Goal: Transaction & Acquisition: Purchase product/service

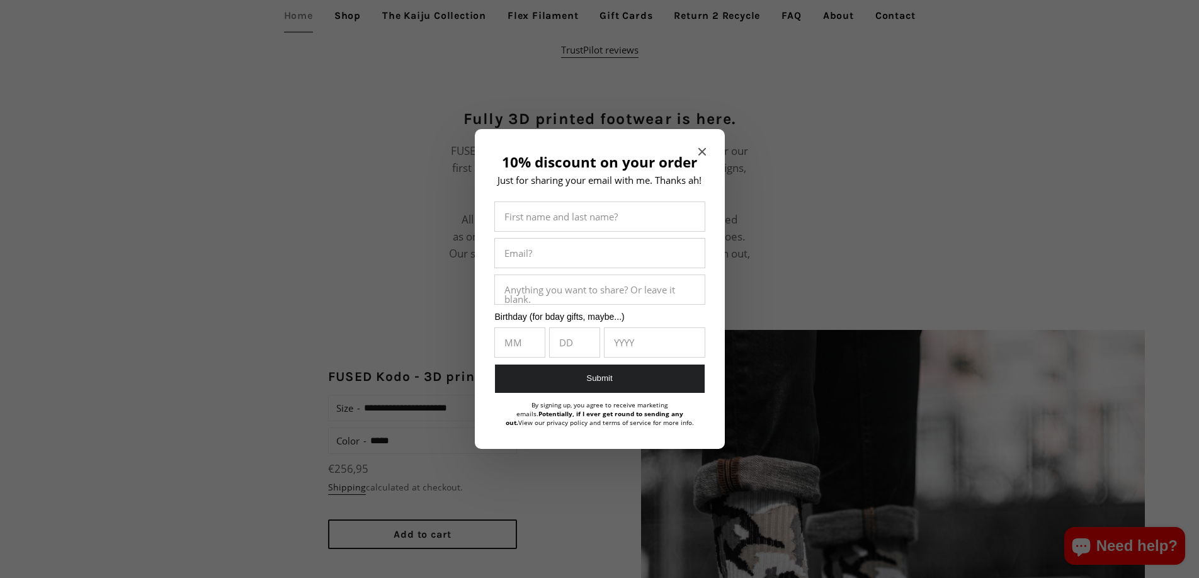
scroll to position [743, 0]
click at [701, 155] on icon "Close modal" at bounding box center [703, 152] width 8 height 8
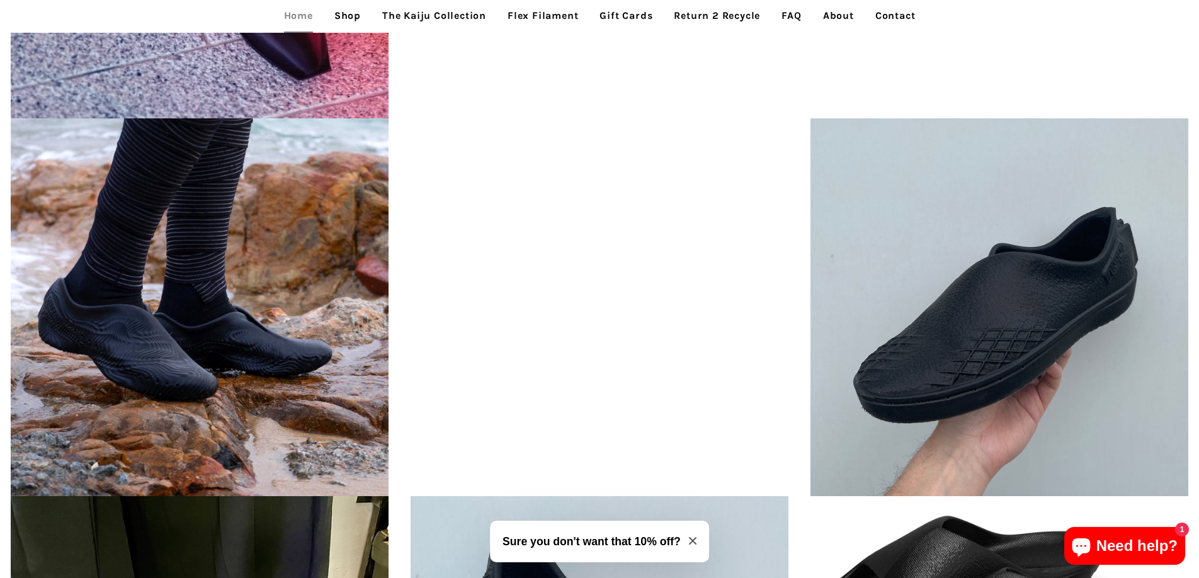
scroll to position [2774, 0]
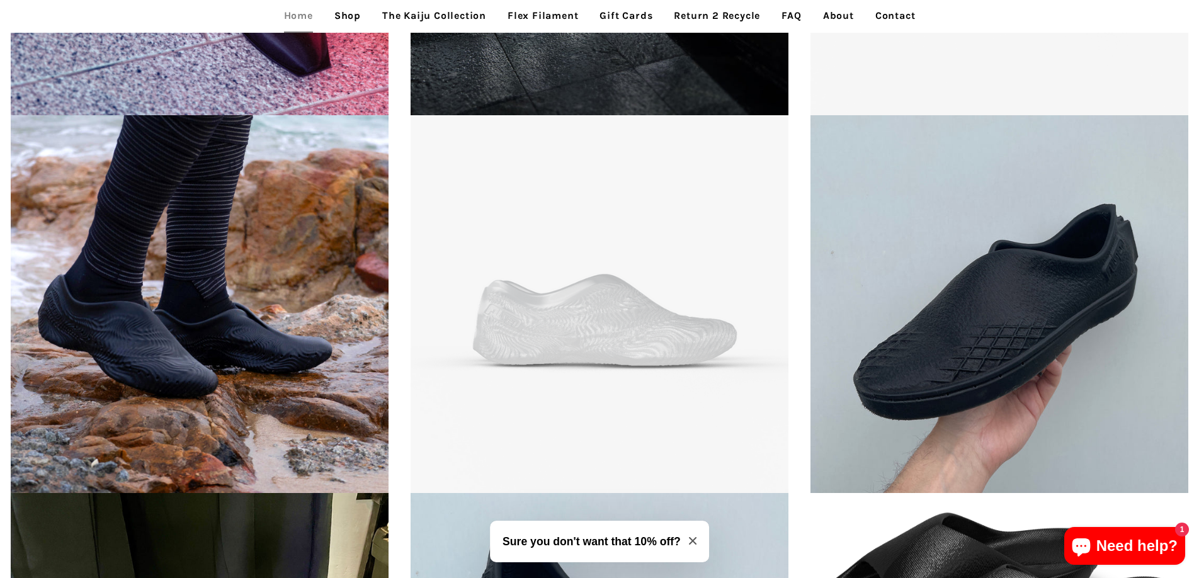
click at [346, 21] on link "Shop" at bounding box center [347, 15] width 45 height 31
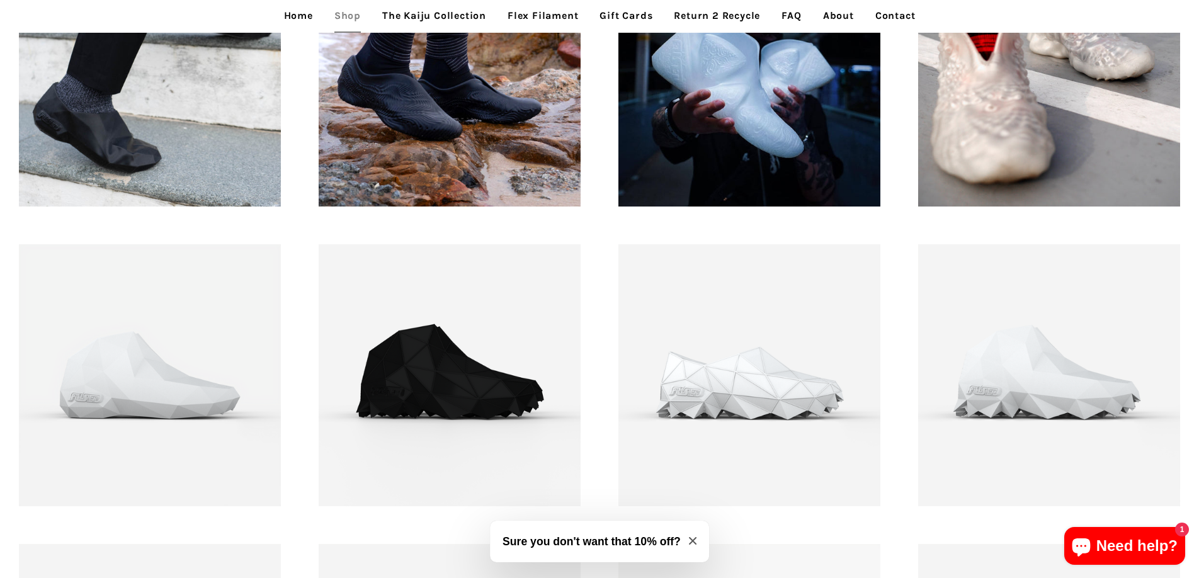
scroll to position [1437, 0]
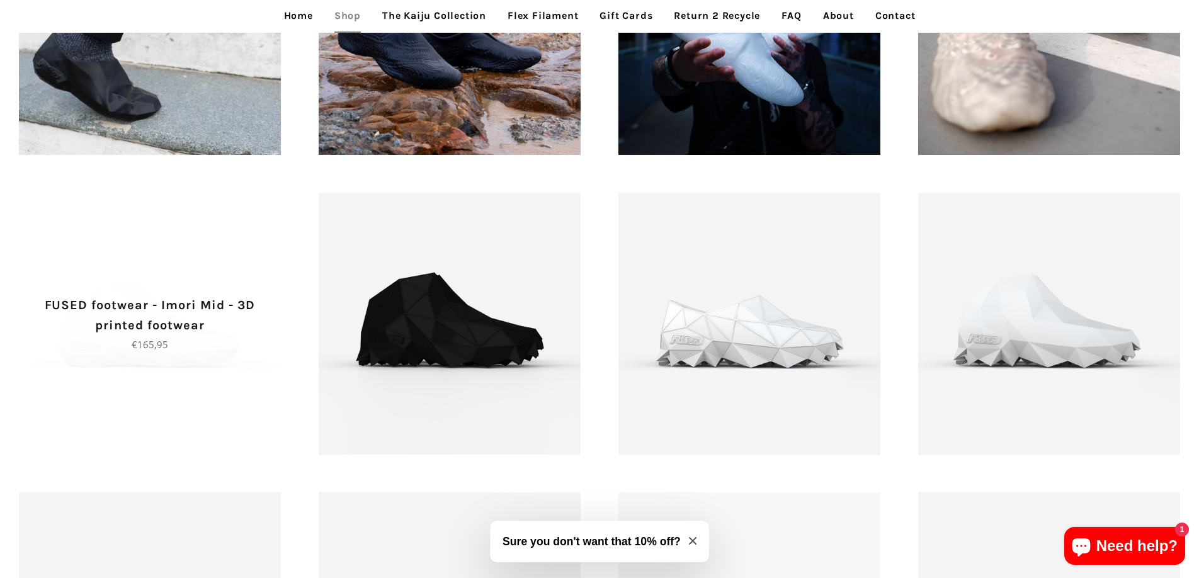
click at [207, 344] on p "Regular price €165,95" at bounding box center [150, 344] width 218 height 15
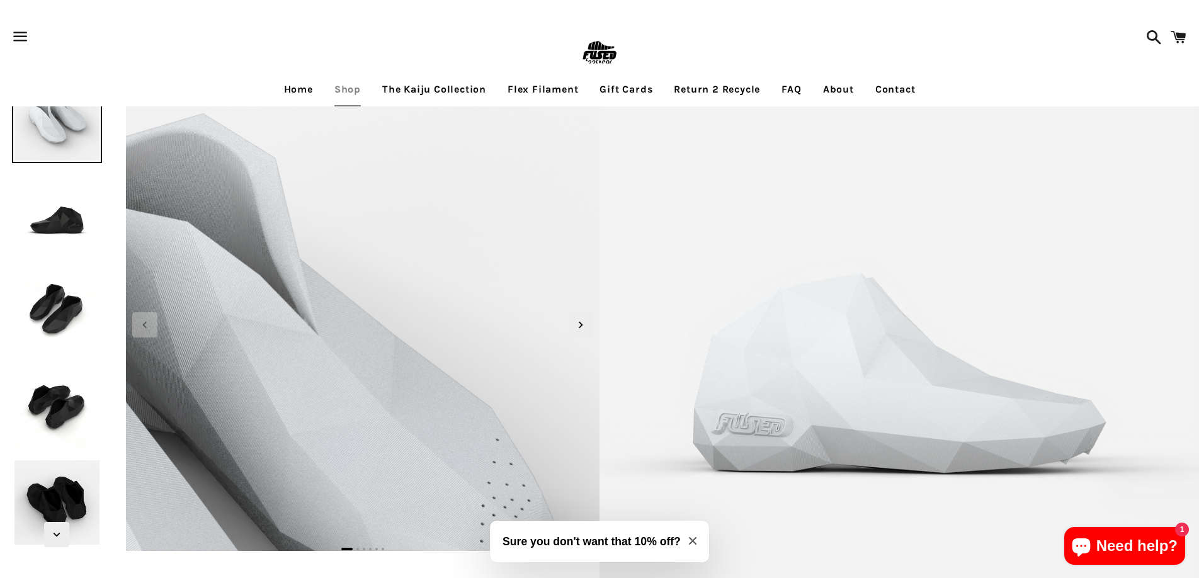
scroll to position [8, 0]
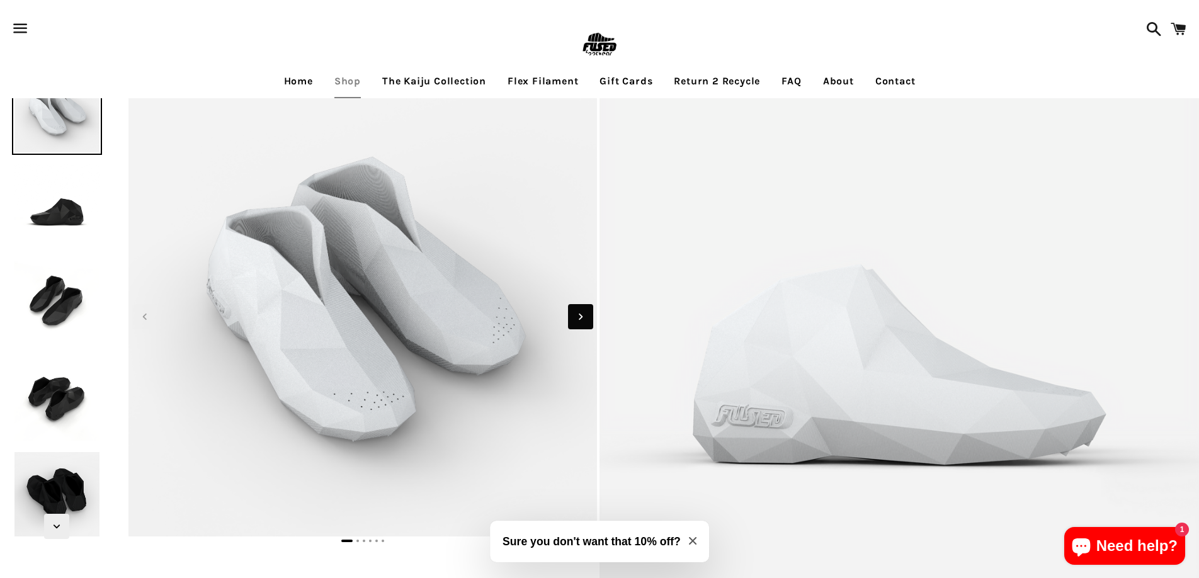
click at [585, 320] on icon "Next slide" at bounding box center [581, 317] width 14 height 14
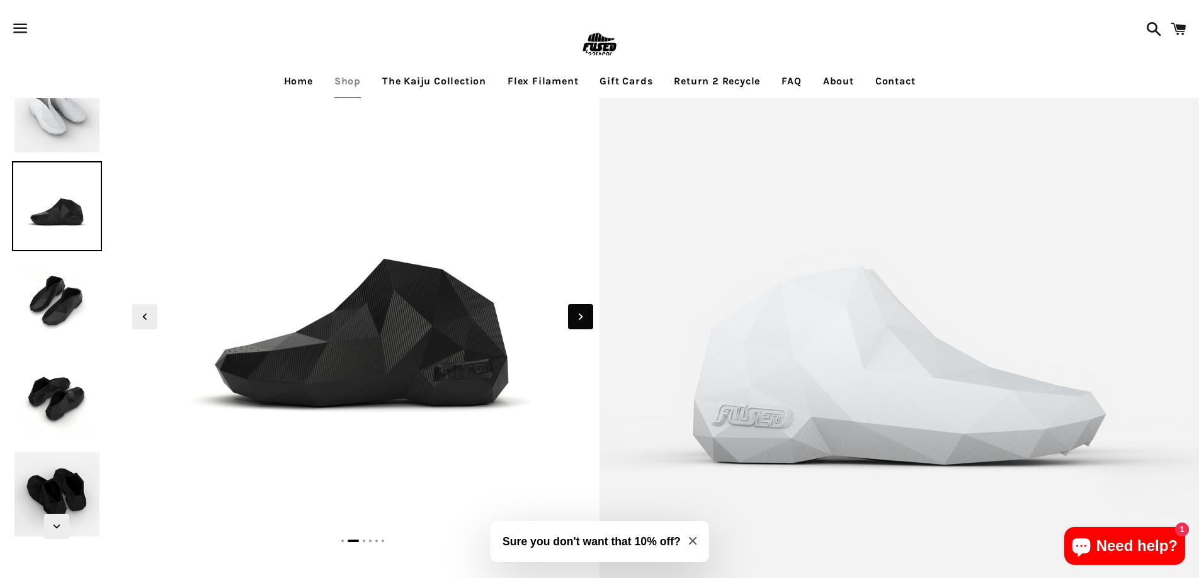
click at [585, 320] on icon "Next slide" at bounding box center [581, 317] width 14 height 14
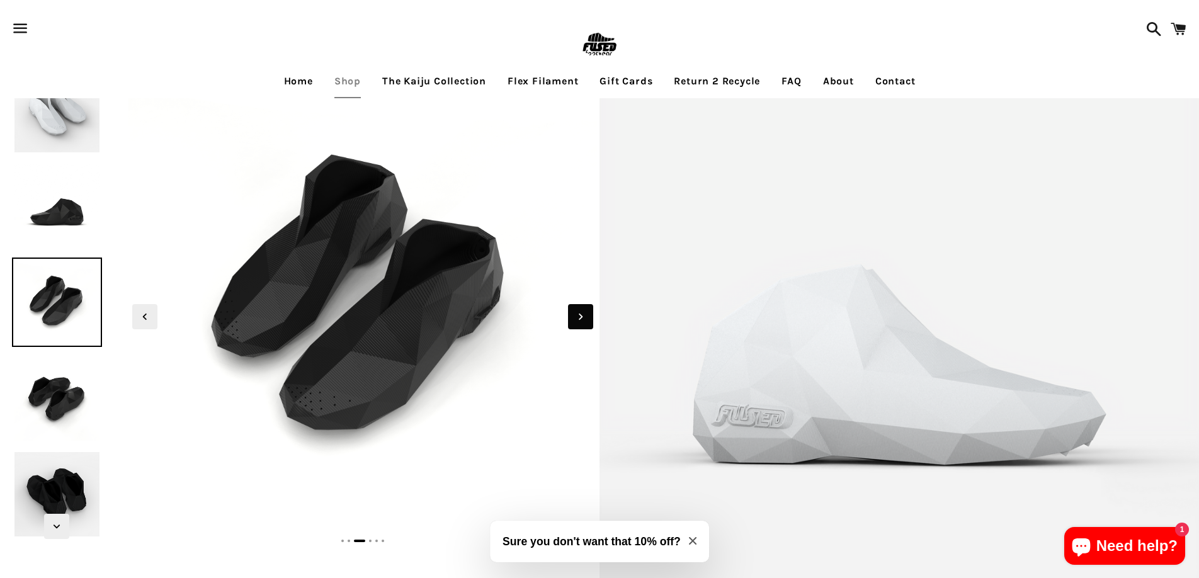
click at [585, 320] on icon "Next slide" at bounding box center [581, 317] width 14 height 14
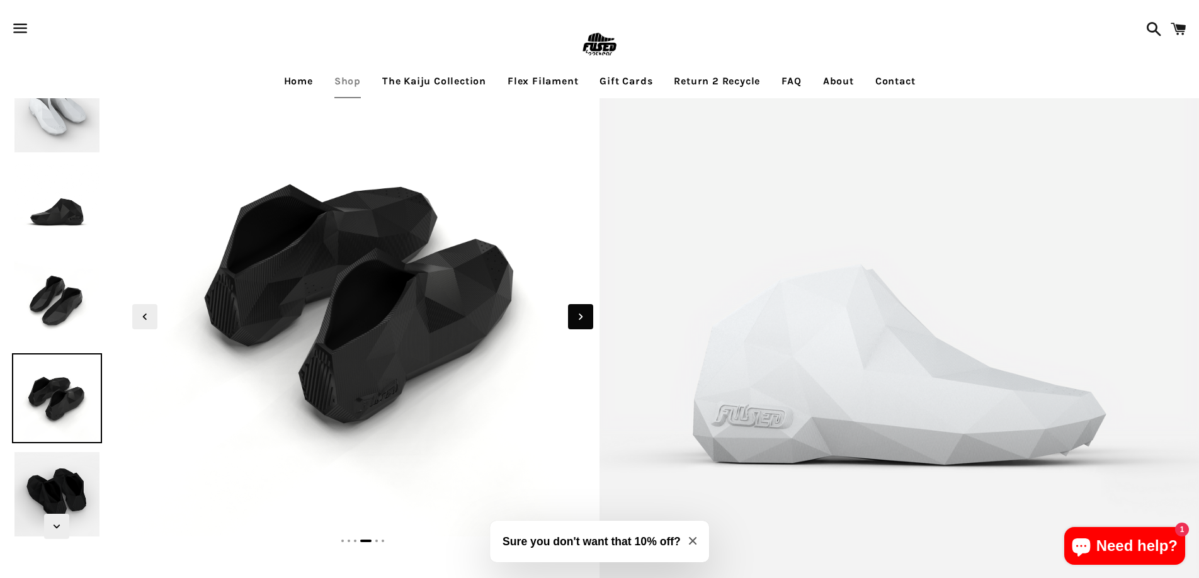
click at [585, 320] on icon "Next slide" at bounding box center [581, 317] width 14 height 14
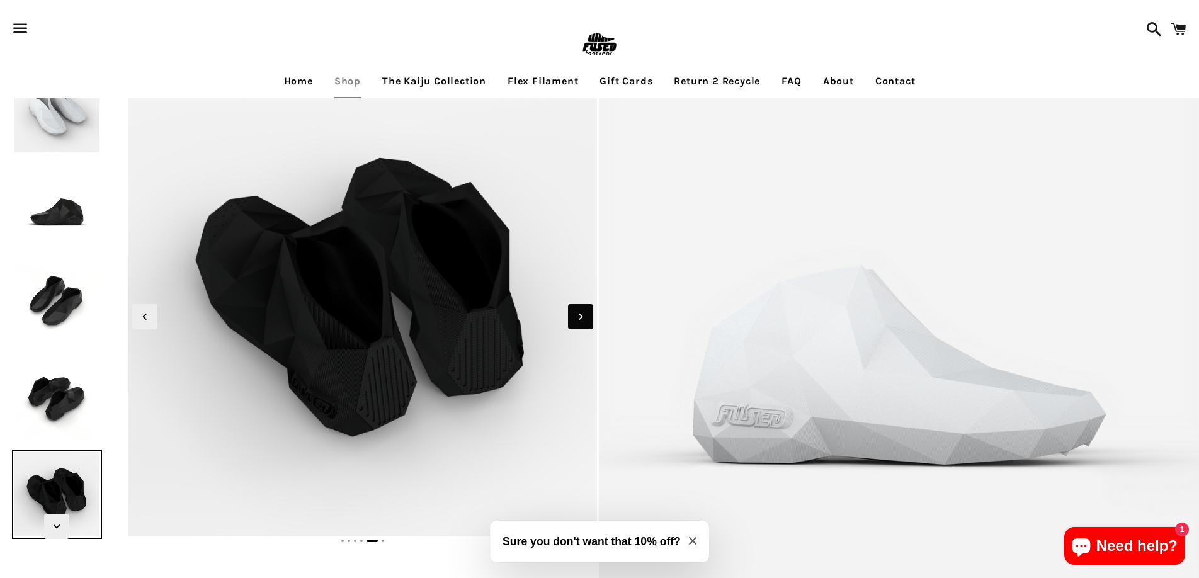
click at [585, 320] on icon "Next slide" at bounding box center [581, 317] width 14 height 14
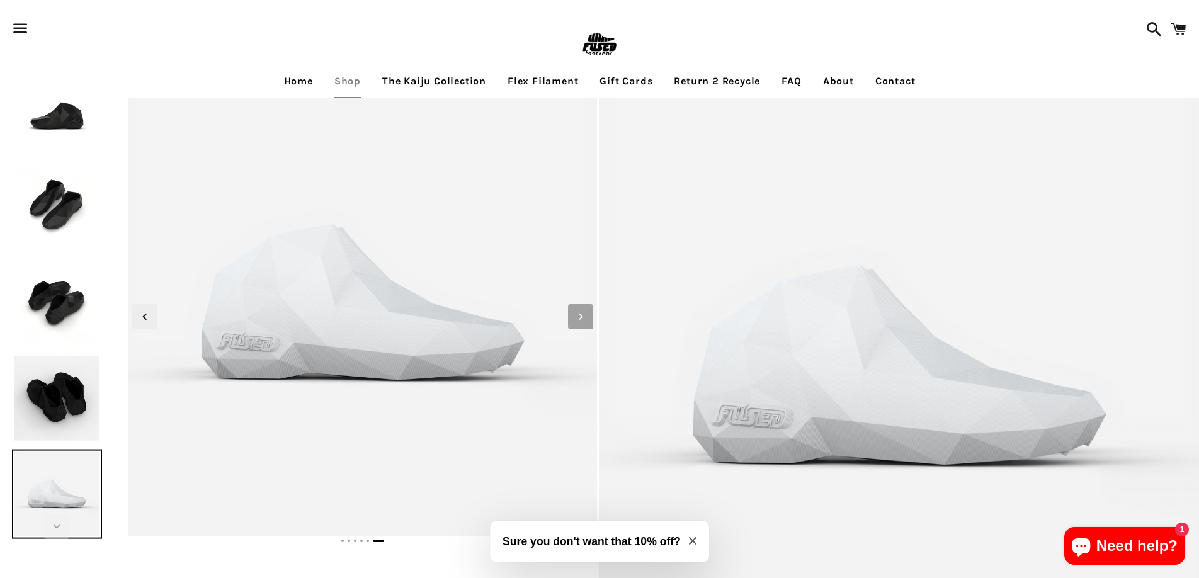
click at [585, 320] on icon "Next slide" at bounding box center [581, 317] width 14 height 14
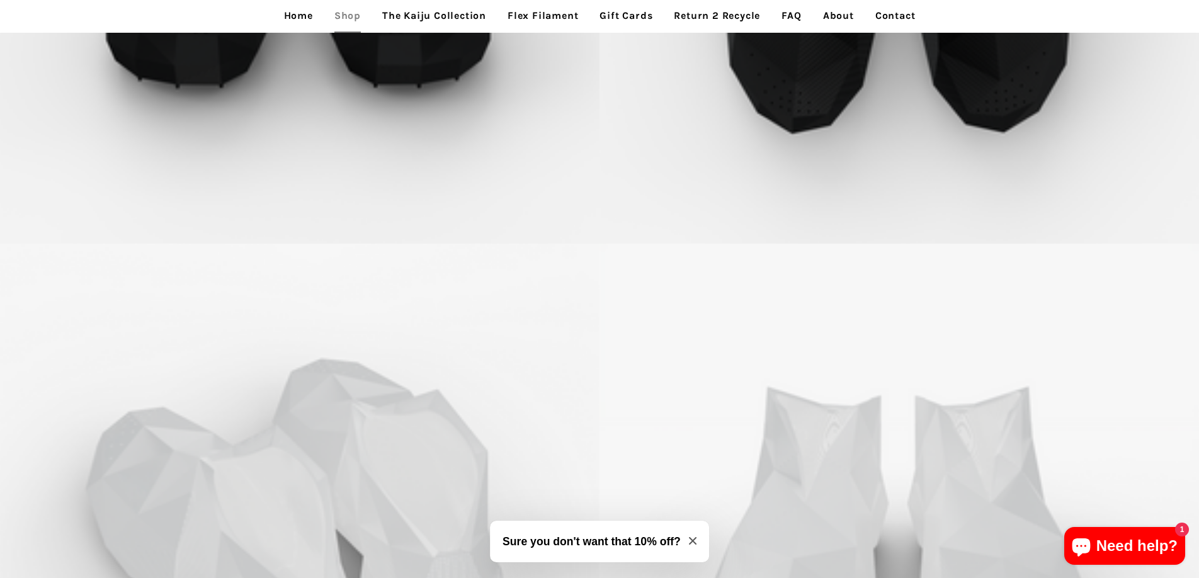
scroll to position [3988, 0]
